Goal: Task Accomplishment & Management: Manage account settings

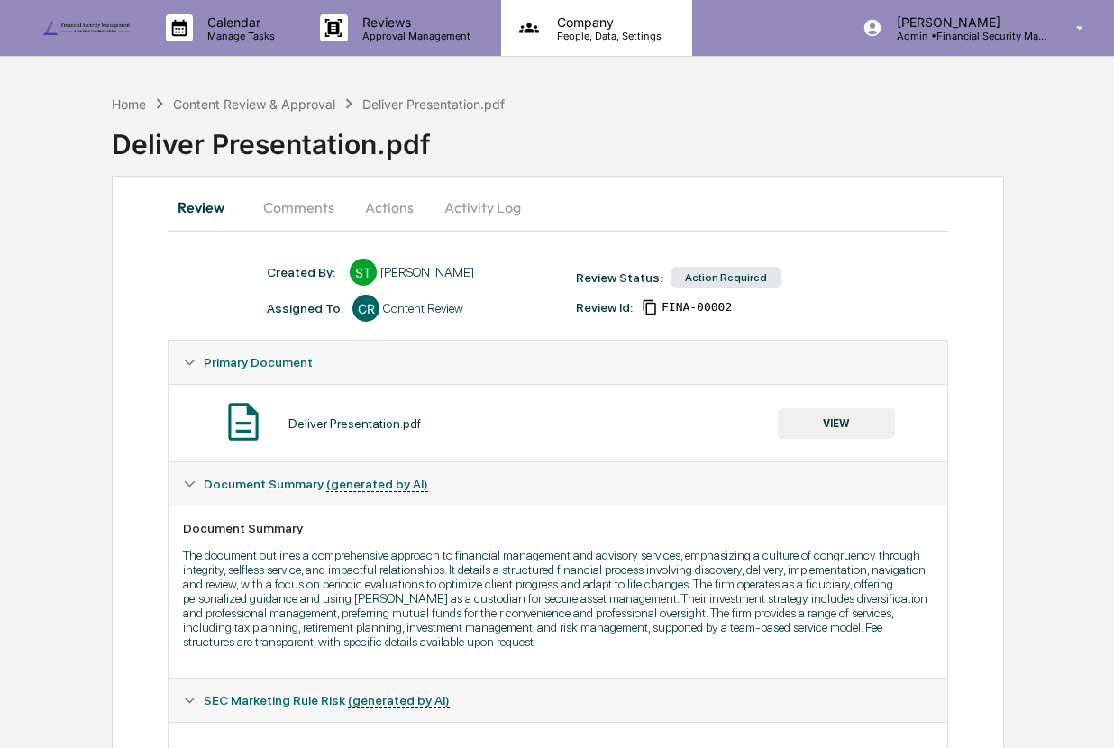
click at [593, 39] on p "People, Data, Settings" at bounding box center [606, 36] width 128 height 13
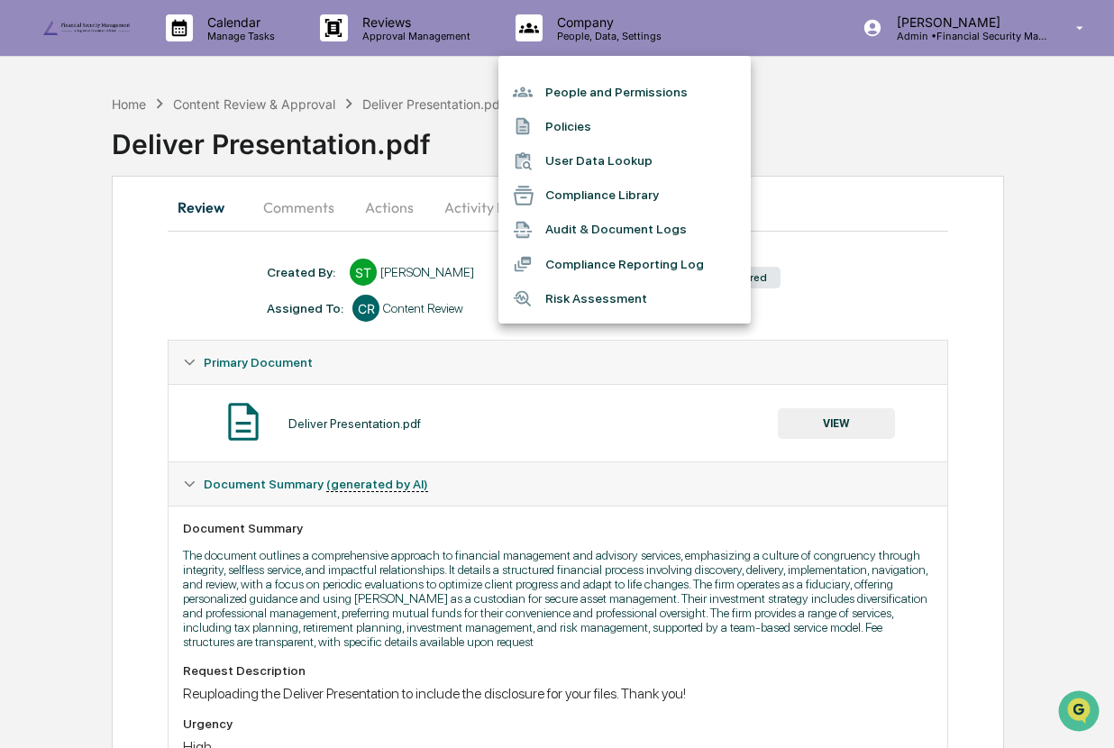
click at [609, 93] on li "People and Permissions" at bounding box center [624, 92] width 252 height 34
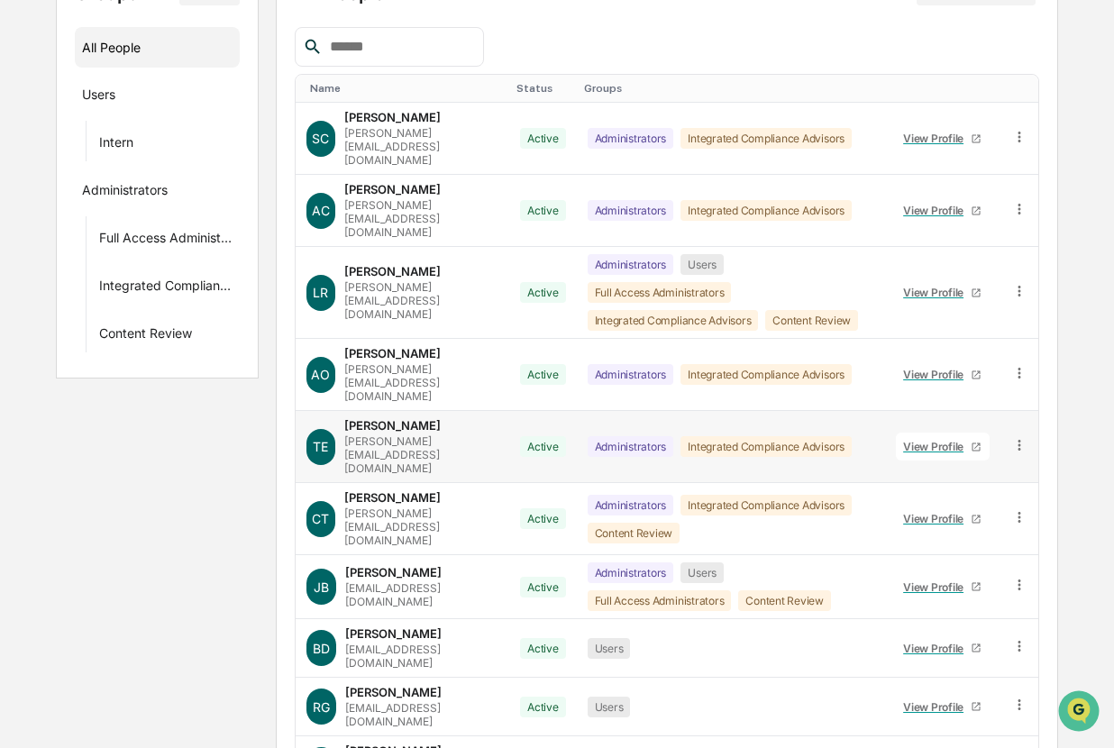
scroll to position [257, 0]
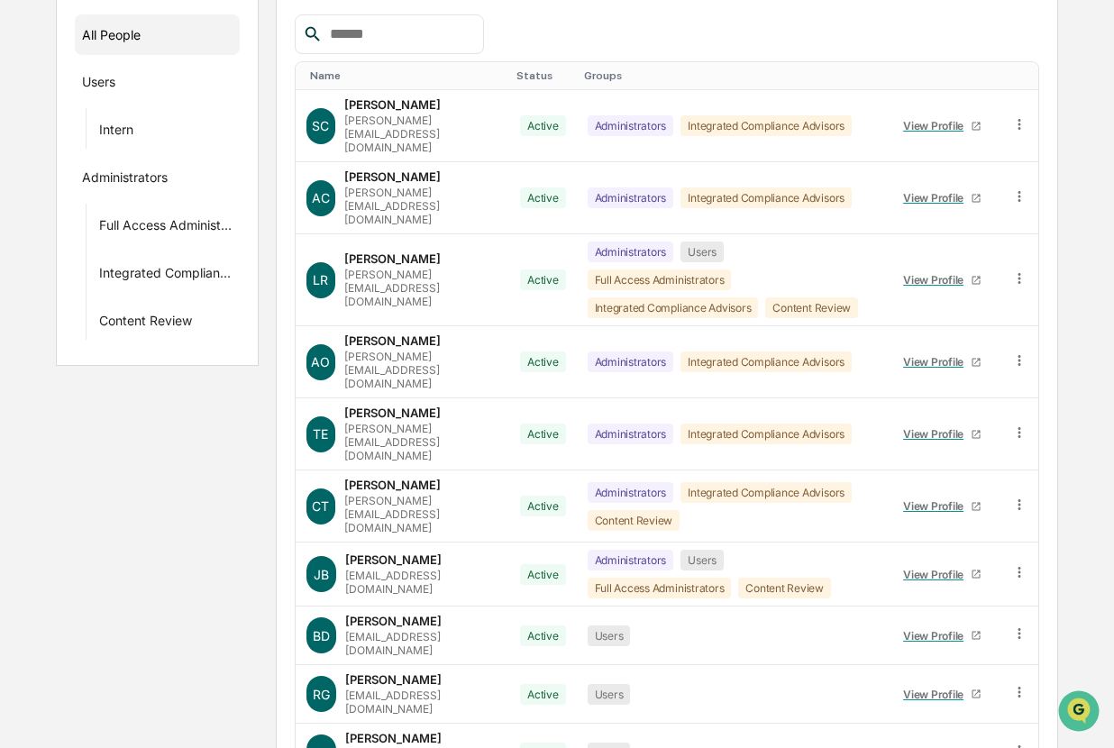
click at [418, 28] on input "text" at bounding box center [399, 34] width 153 height 23
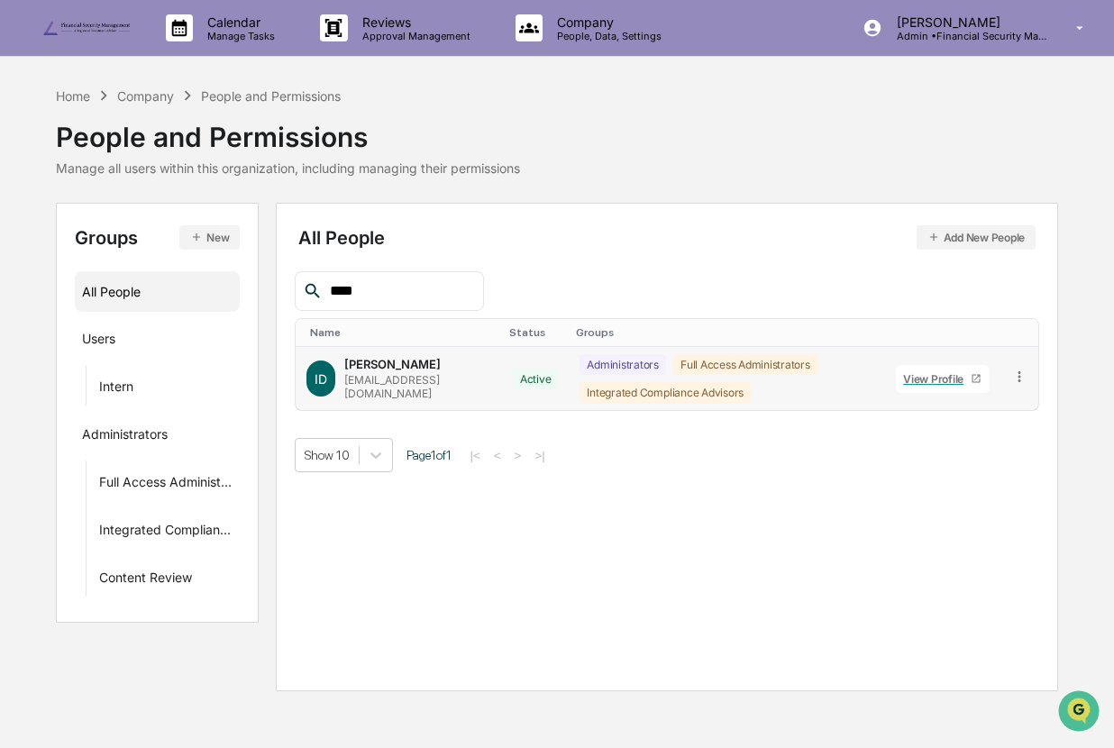
type input "****"
click at [1020, 378] on icon at bounding box center [1019, 376] width 17 height 17
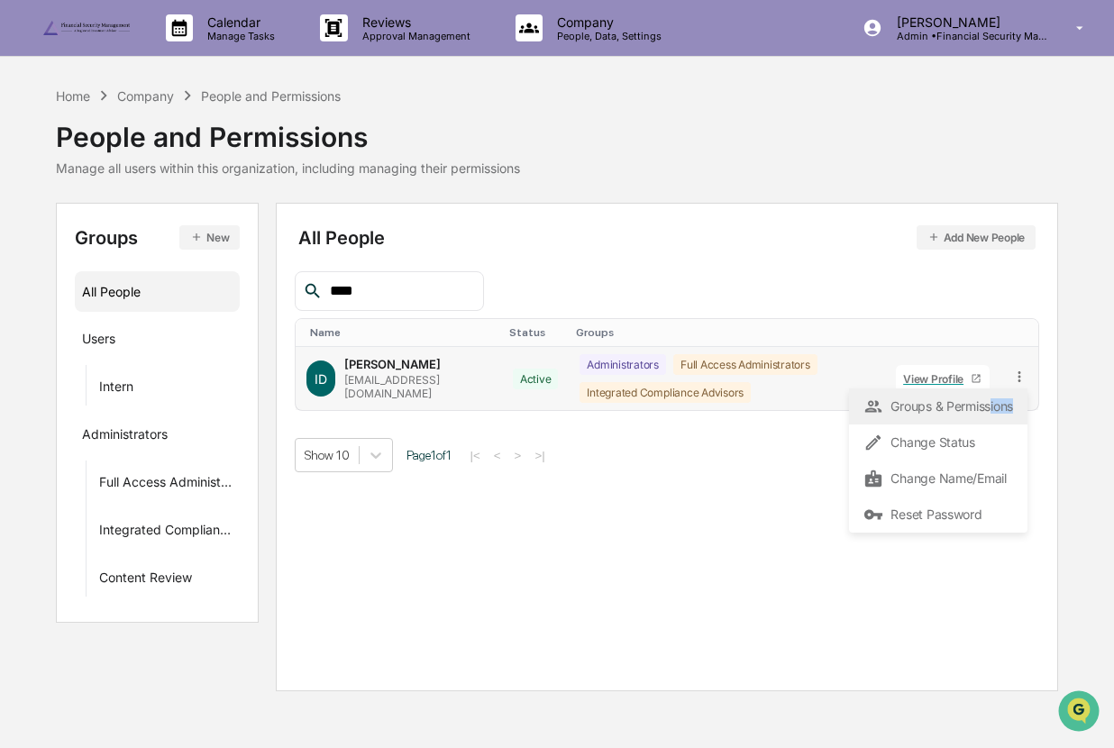
drag, startPoint x: 987, startPoint y: 434, endPoint x: 988, endPoint y: 405, distance: 28.9
click at [988, 405] on div "Groups & Permissions Change Status Change Name/Email Reset Password" at bounding box center [938, 460] width 178 height 144
click at [988, 405] on div "Groups & Permissions" at bounding box center [938, 407] width 150 height 22
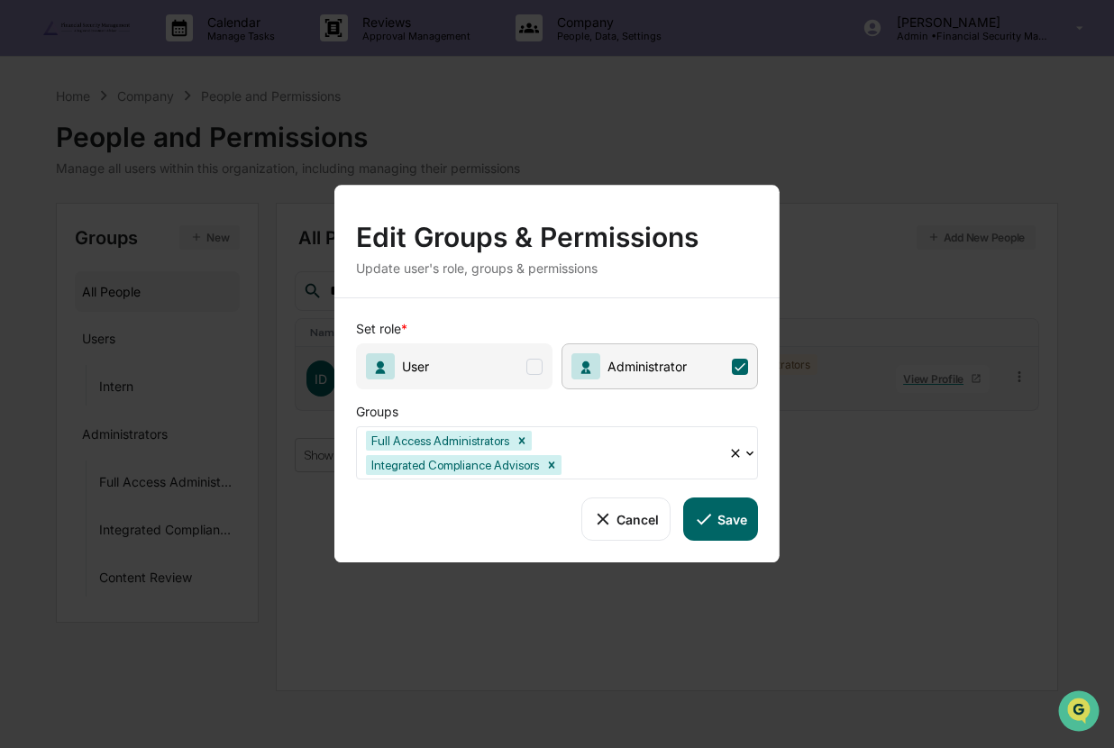
click at [605, 459] on div at bounding box center [642, 464] width 154 height 21
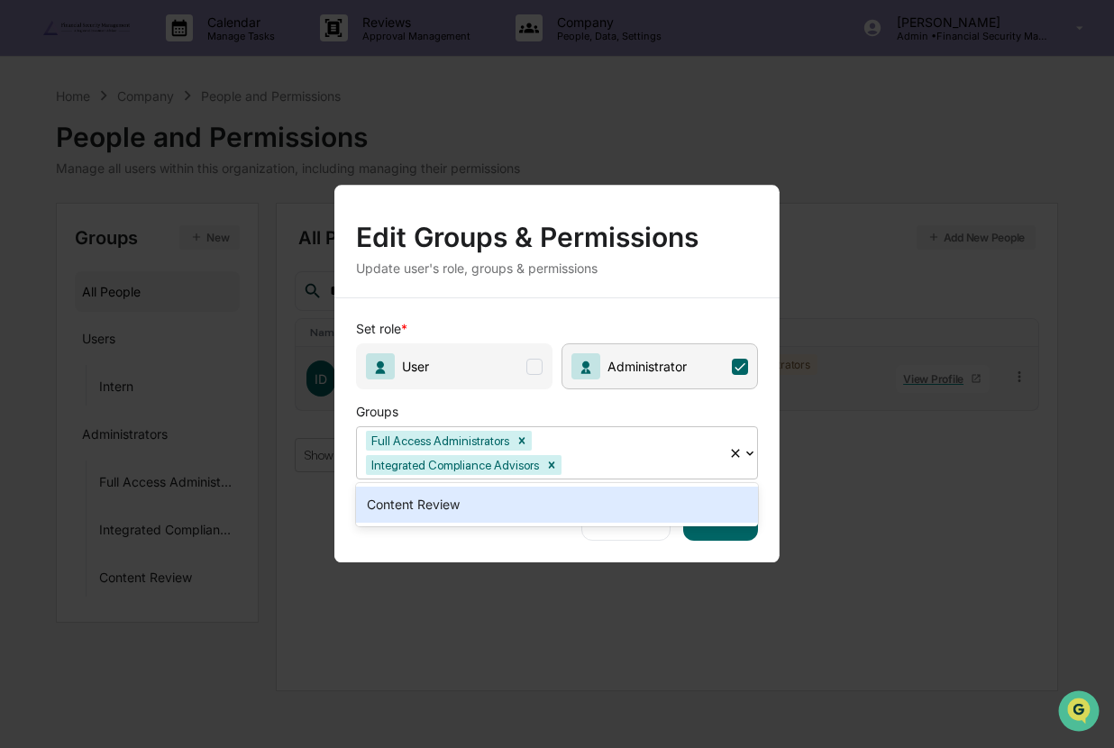
click at [602, 501] on div "Content Review" at bounding box center [557, 504] width 402 height 36
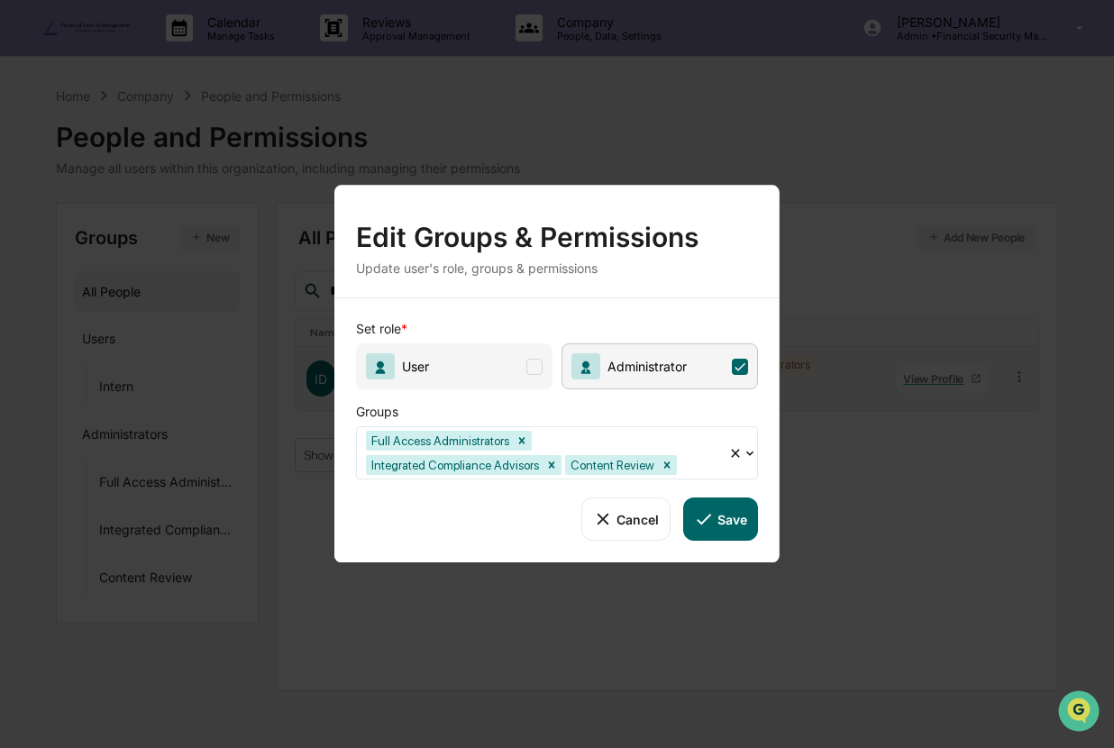
click at [721, 533] on button "Save" at bounding box center [720, 518] width 75 height 43
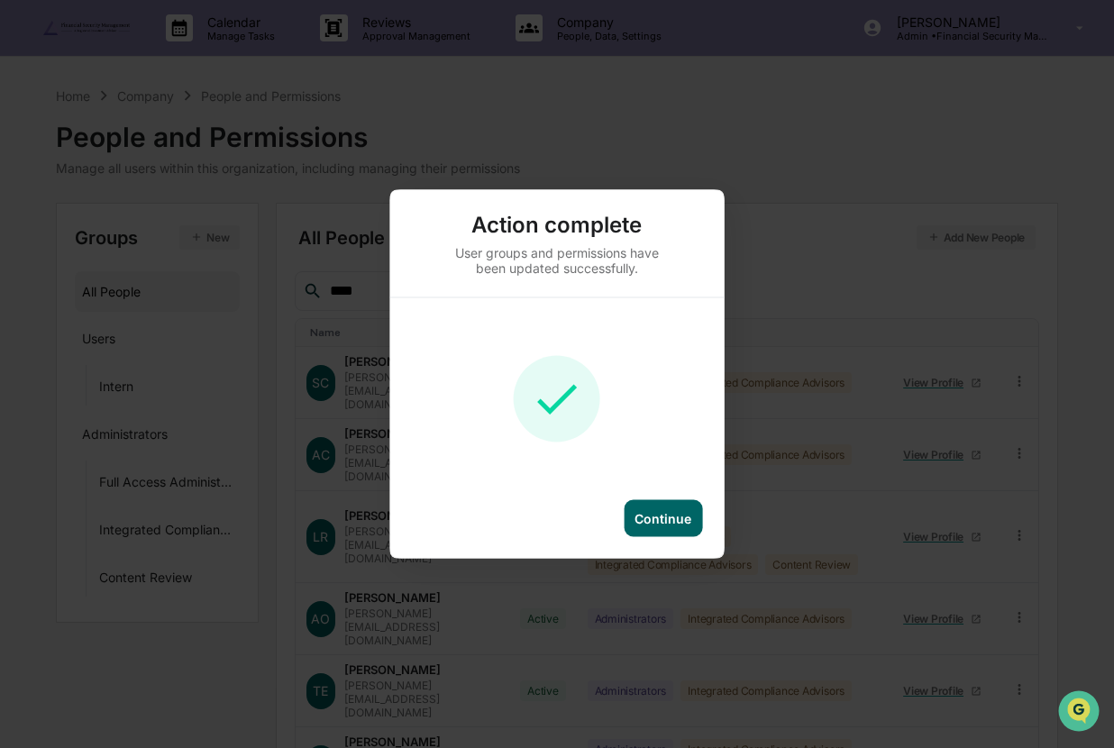
click at [680, 502] on div "Continue" at bounding box center [662, 518] width 78 height 37
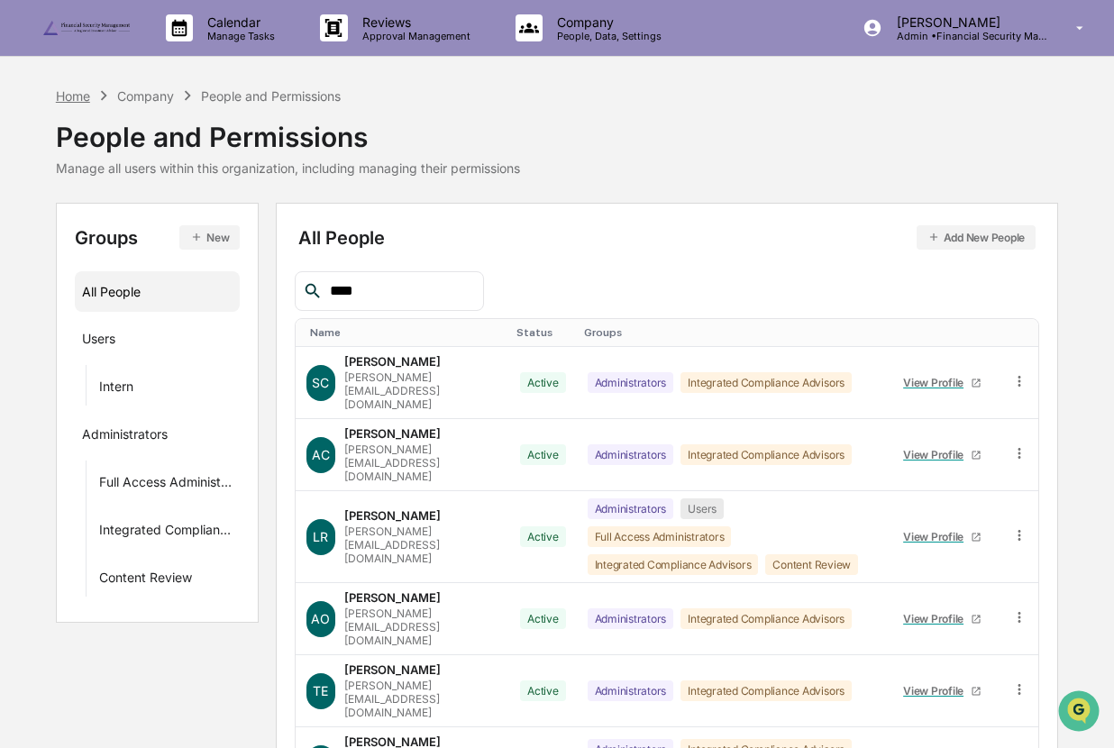
click at [85, 97] on div "Home" at bounding box center [73, 95] width 34 height 15
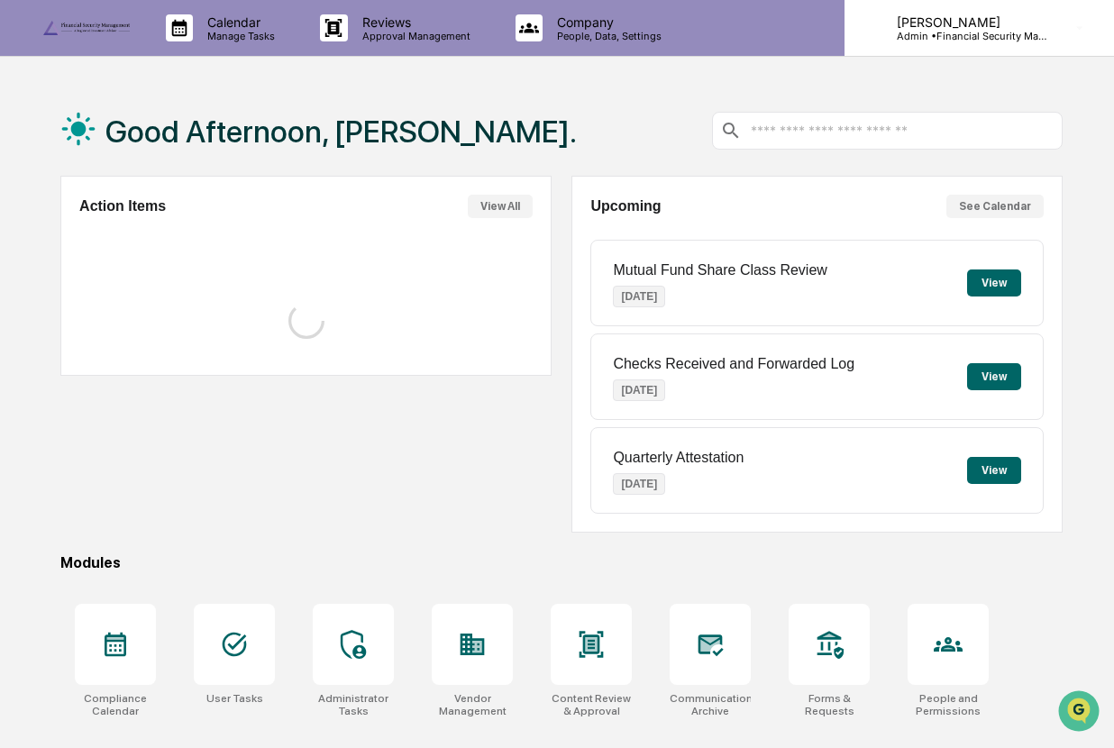
click at [967, 50] on div "[PERSON_NAME] Admin • Financial Security Management" at bounding box center [978, 28] width 269 height 56
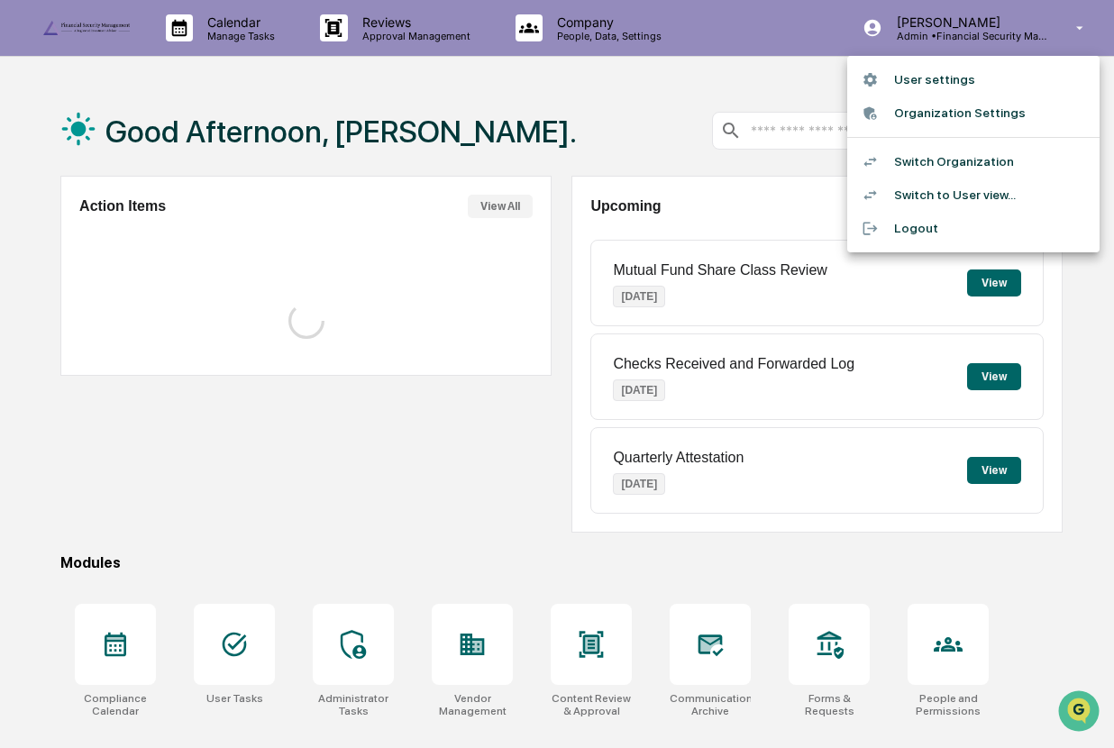
click at [972, 161] on li "Switch Organization" at bounding box center [973, 161] width 252 height 33
